Goal: Information Seeking & Learning: Check status

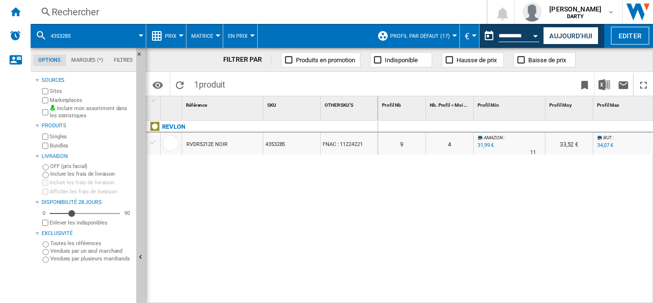
click at [84, 11] on div "Rechercher" at bounding box center [257, 11] width 410 height 13
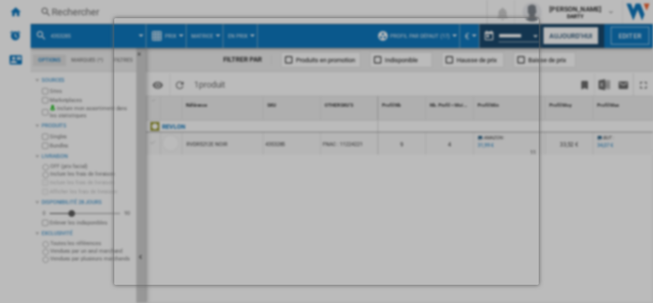
click at [79, 11] on div at bounding box center [326, 151] width 653 height 303
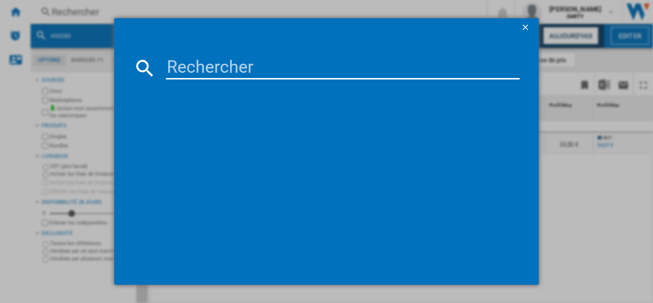
click at [179, 70] on input at bounding box center [343, 67] width 354 height 23
paste input "7947658"
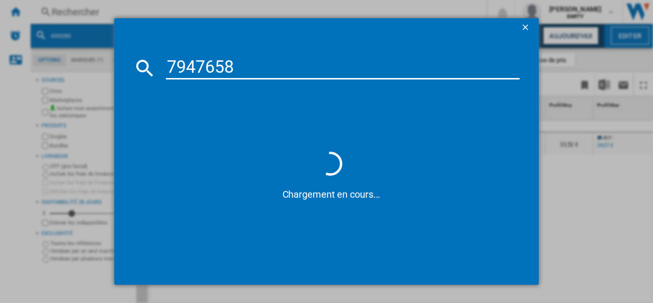
type input "7947658"
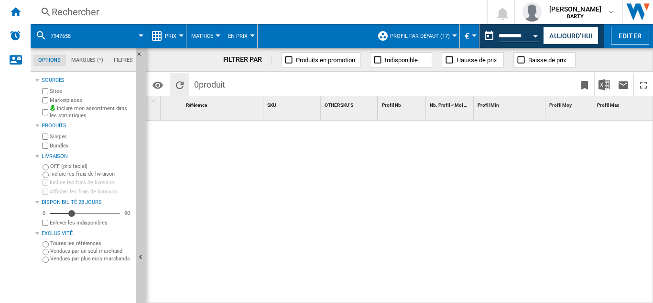
click at [182, 84] on ng-md-icon "Recharger" at bounding box center [179, 84] width 11 height 11
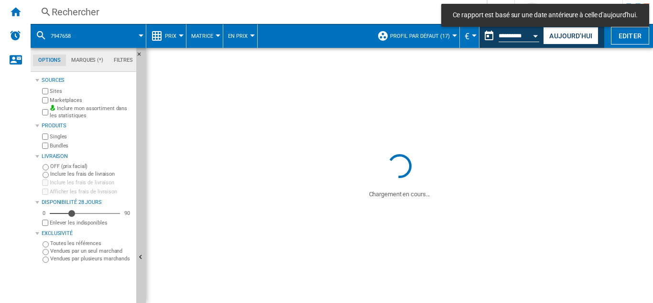
click at [84, 10] on div "Rechercher" at bounding box center [257, 11] width 410 height 13
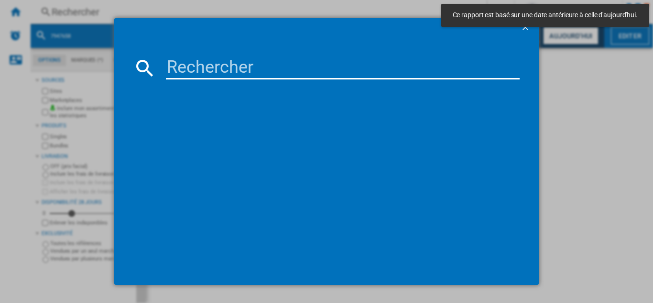
click at [210, 71] on input at bounding box center [343, 67] width 354 height 23
paste input "7947658"
type input "7947658"
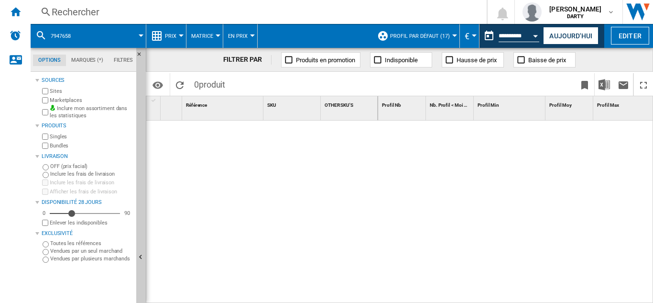
click at [80, 15] on div "Rechercher" at bounding box center [257, 11] width 410 height 13
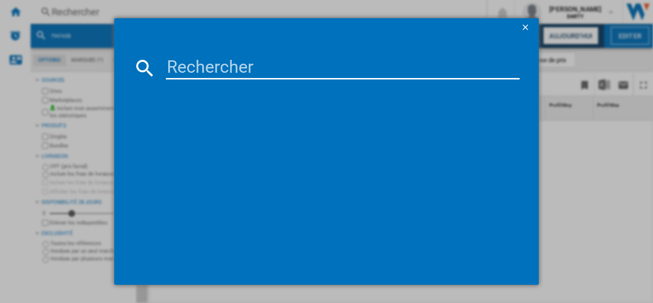
click at [259, 73] on input at bounding box center [343, 67] width 354 height 23
paste input "4938720"
type input "4938720"
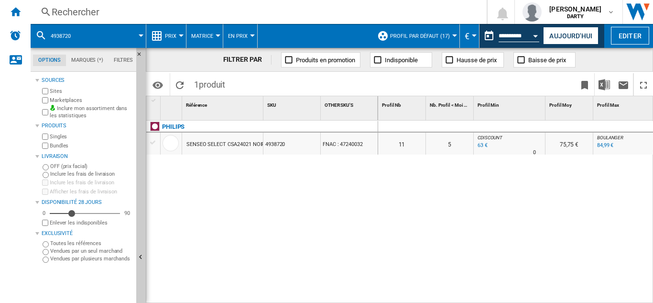
click at [76, 11] on div "Rechercher" at bounding box center [257, 11] width 410 height 13
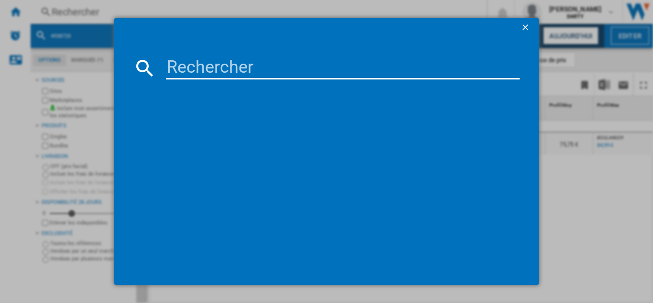
drag, startPoint x: 194, startPoint y: 67, endPoint x: 196, endPoint y: 72, distance: 5.6
click at [196, 73] on input at bounding box center [343, 67] width 354 height 23
type input "8080623"
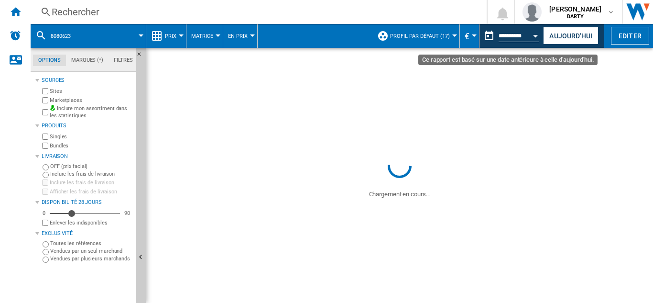
click at [534, 33] on button "Open calendar" at bounding box center [535, 34] width 17 height 17
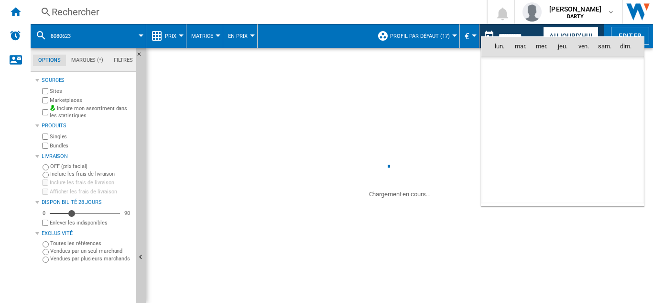
scroll to position [4561, 0]
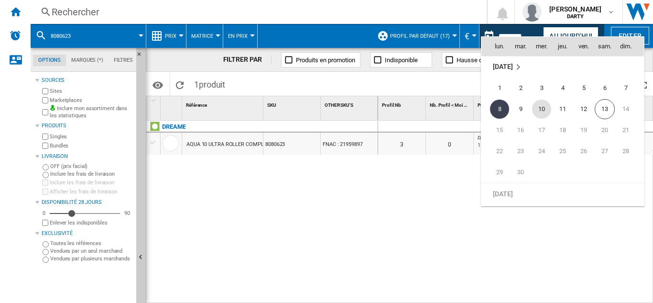
click at [547, 109] on span "10" at bounding box center [541, 108] width 19 height 19
type input "**********"
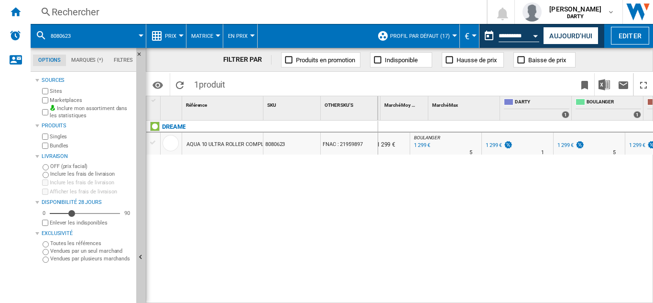
scroll to position [0, 470]
